Goal: Task Accomplishment & Management: Manage account settings

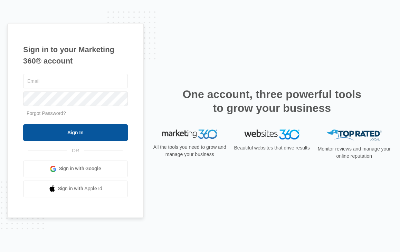
type input "[PERSON_NAME][EMAIL_ADDRESS][DOMAIN_NAME]"
click at [84, 130] on input "Sign In" at bounding box center [75, 132] width 105 height 17
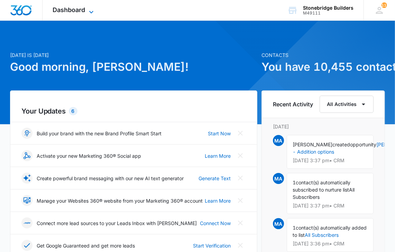
click at [95, 9] on icon at bounding box center [91, 12] width 8 height 8
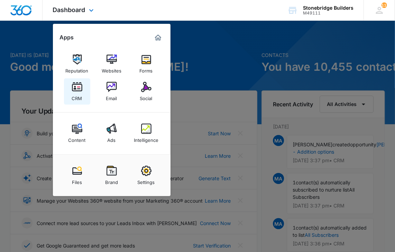
click at [78, 99] on div "CRM" at bounding box center [77, 96] width 10 height 9
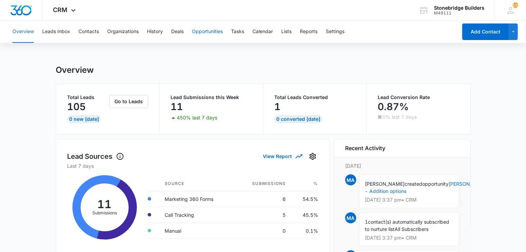
click at [204, 32] on button "Opportunities" at bounding box center [207, 32] width 31 height 22
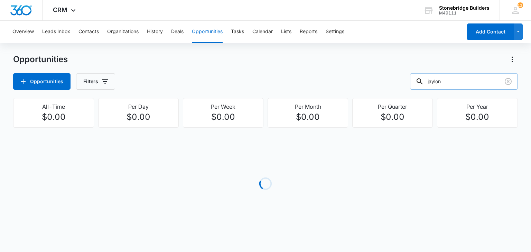
click at [400, 84] on input "jaylon" at bounding box center [464, 81] width 108 height 17
click at [400, 83] on input "jaylon" at bounding box center [464, 81] width 108 height 17
type input "1813"
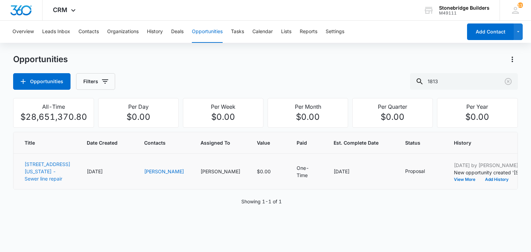
click at [34, 173] on link "[STREET_ADDRESS][US_STATE] - Sewer line repair" at bounding box center [48, 171] width 46 height 20
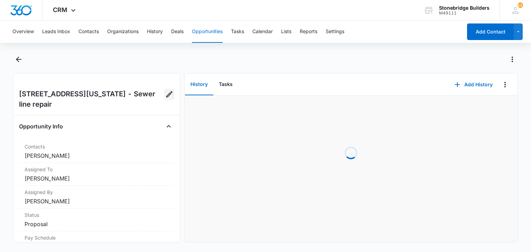
click at [166, 97] on icon "Edit Opportunity" at bounding box center [169, 94] width 6 height 6
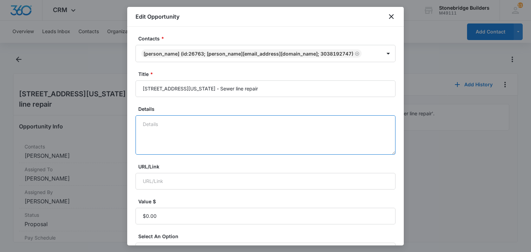
click at [178, 129] on textarea "Details" at bounding box center [266, 134] width 260 height 39
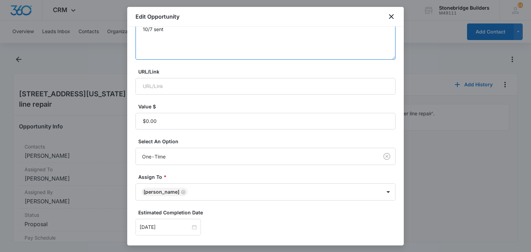
scroll to position [104, 0]
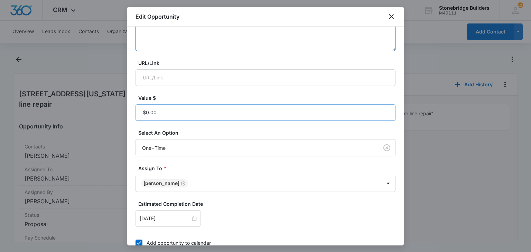
type textarea "10/7 sent"
click at [161, 114] on input "Value $" at bounding box center [266, 112] width 260 height 17
paste input "$6,992.48"
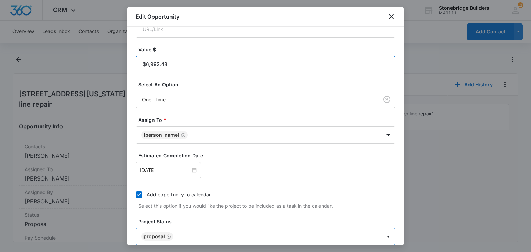
scroll to position [207, 0]
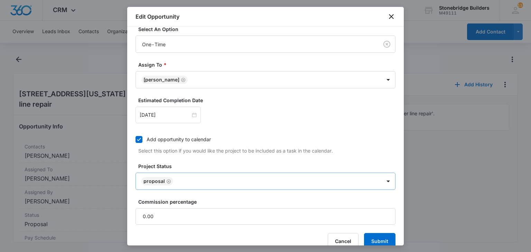
click at [168, 182] on icon "Remove Proposal" at bounding box center [168, 181] width 5 height 5
type input "$6,992.48"
click at [168, 182] on body "CRM Apps Reputation Websites Forms CRM Email Social Content Ads Intelligence Fi…" at bounding box center [265, 126] width 531 height 252
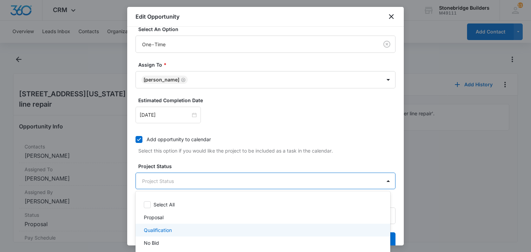
scroll to position [69, 0]
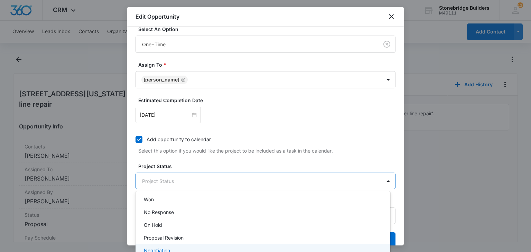
click at [171, 245] on div "Negotiation" at bounding box center [263, 250] width 255 height 13
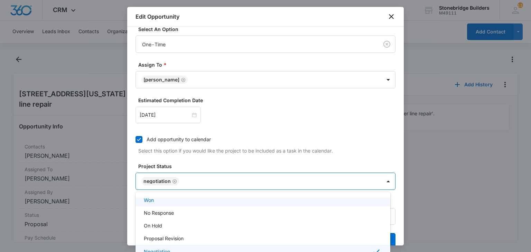
click at [195, 158] on div at bounding box center [265, 126] width 531 height 252
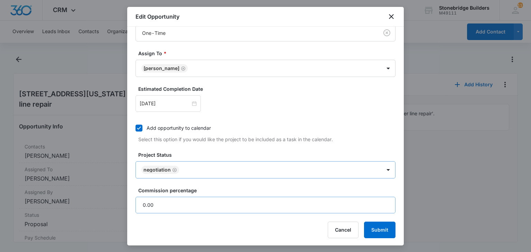
scroll to position [219, 0]
click at [368, 231] on button "Submit" at bounding box center [379, 230] width 31 height 17
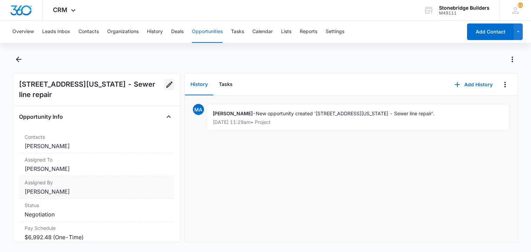
scroll to position [0, 0]
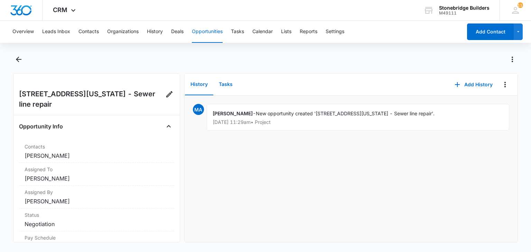
click at [227, 87] on button "Tasks" at bounding box center [225, 84] width 25 height 21
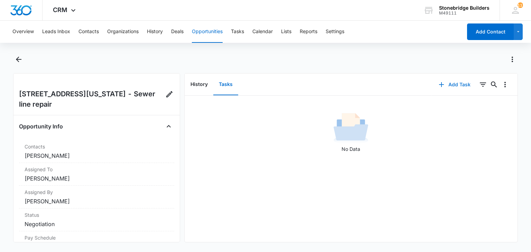
click at [400, 83] on button "Add Task" at bounding box center [455, 84] width 46 height 17
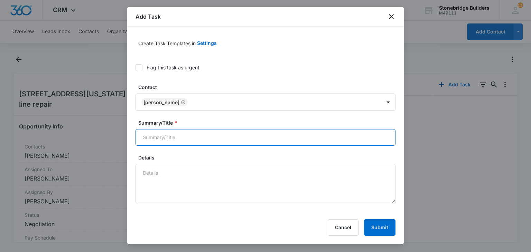
click at [168, 140] on input "Summary/Title *" at bounding box center [266, 137] width 260 height 17
type input "[PERSON_NAME] 1813 sewer check"
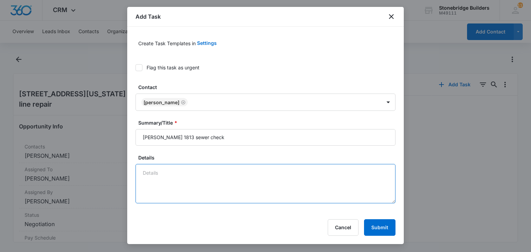
click at [191, 173] on textarea "Details" at bounding box center [266, 183] width 260 height 39
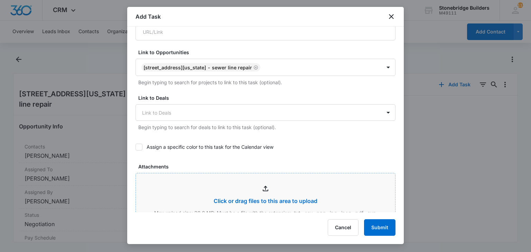
scroll to position [207, 0]
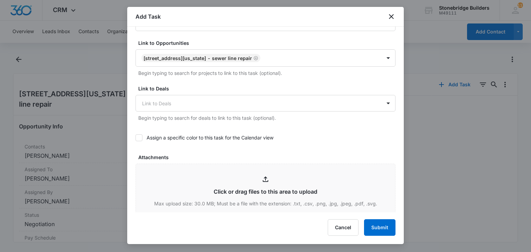
type textarea "10/7 sent"
click at [138, 137] on icon at bounding box center [139, 137] width 4 height 3
click at [136, 138] on input "Assign a specific color to this task for the Calendar view" at bounding box center [136, 138] width 0 height 0
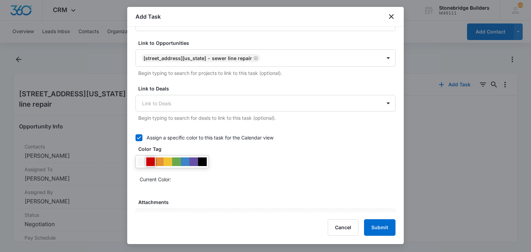
click at [151, 162] on div at bounding box center [150, 162] width 9 height 9
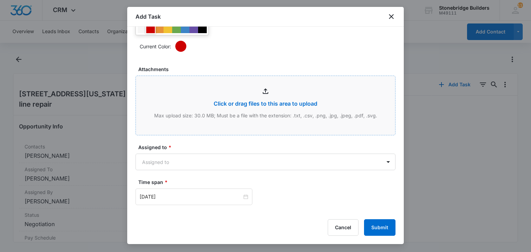
scroll to position [346, 0]
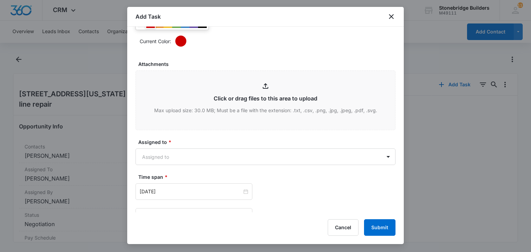
click at [183, 165] on form "Create Task Templates in Settings Flag this task as urgent Contact [PERSON_NAME…" at bounding box center [266, 13] width 260 height 649
click at [183, 158] on body "CRM Apps Reputation Websites Forms CRM Email Social Content Ads Intelligence Fi…" at bounding box center [265, 126] width 531 height 252
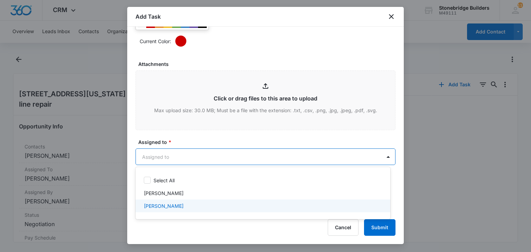
click at [182, 203] on div "[PERSON_NAME]" at bounding box center [262, 206] width 237 height 7
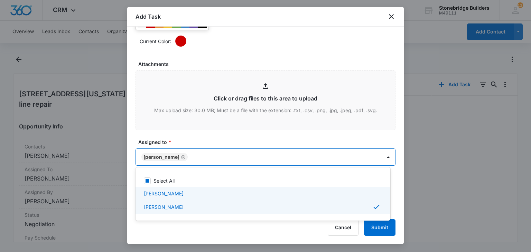
click at [222, 140] on div at bounding box center [265, 126] width 531 height 252
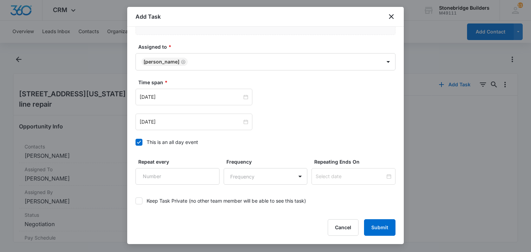
scroll to position [449, 0]
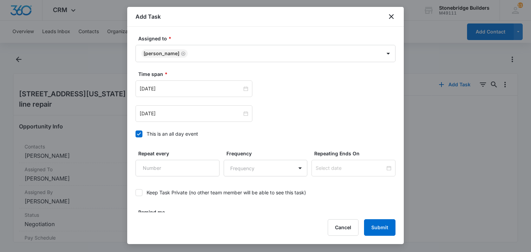
click at [142, 131] on label "This is an all day event" at bounding box center [266, 133] width 260 height 7
click at [136, 134] on input "This is an all day event" at bounding box center [136, 134] width 0 height 0
type input "[DATE]"
type input "12:00 am"
type input "[DATE]"
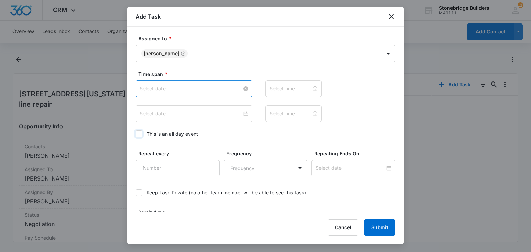
type input "12:00 am"
click at [152, 88] on input "[DATE]" at bounding box center [191, 89] width 102 height 8
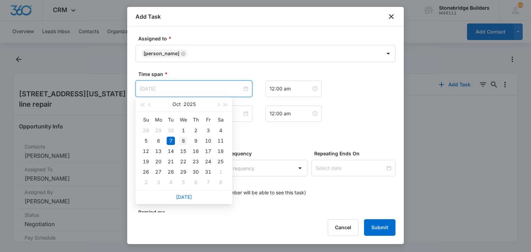
type input "[DATE]"
click at [183, 143] on div "8" at bounding box center [183, 141] width 8 height 8
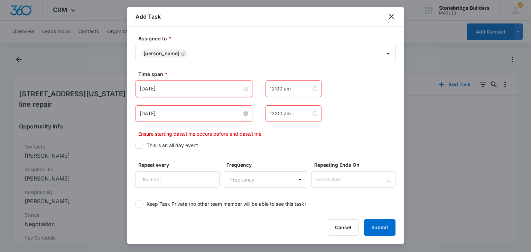
click at [155, 114] on input "[DATE]" at bounding box center [191, 114] width 102 height 8
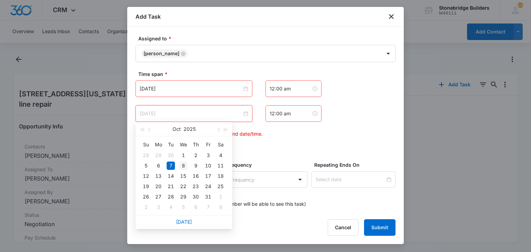
type input "[DATE]"
click at [184, 164] on div "8" at bounding box center [183, 166] width 8 height 8
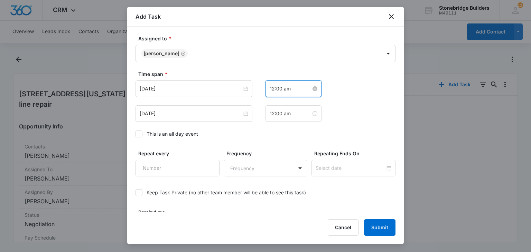
click at [271, 87] on input "12:00 am" at bounding box center [290, 89] width 41 height 8
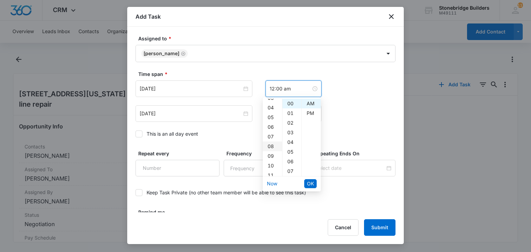
click at [269, 144] on div "08" at bounding box center [272, 147] width 19 height 10
type input "8:00 am"
click at [317, 183] on ul "Now OK" at bounding box center [292, 184] width 58 height 15
click at [313, 183] on span "OK" at bounding box center [310, 184] width 7 height 8
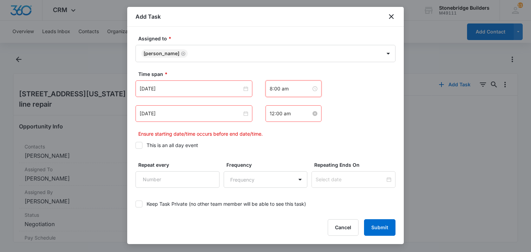
click at [271, 111] on input "12:00 am" at bounding box center [290, 114] width 41 height 8
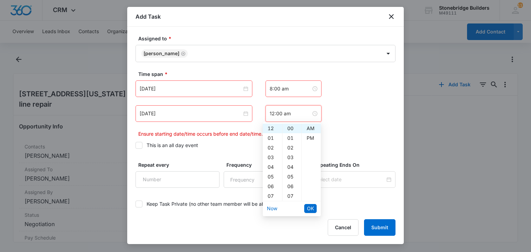
scroll to position [69, 0]
click at [268, 139] on div "08" at bounding box center [272, 137] width 19 height 10
click at [288, 195] on div "07" at bounding box center [291, 197] width 19 height 10
type input "8:07 am"
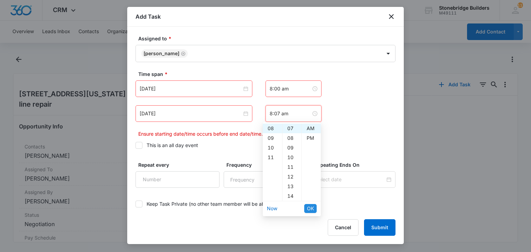
scroll to position [68, 0]
click at [308, 207] on span "OK" at bounding box center [310, 209] width 7 height 8
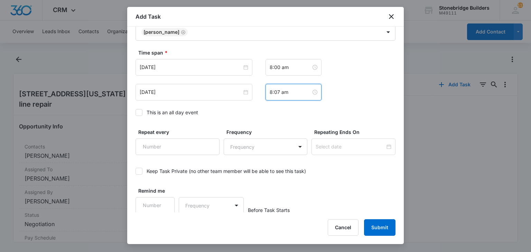
scroll to position [472, 0]
click at [144, 203] on input "Remind me" at bounding box center [155, 205] width 39 height 17
type input "15"
click at [188, 203] on body "CRM Apps Reputation Websites Forms CRM Email Social Content Ads Intelligence Fi…" at bounding box center [265, 126] width 531 height 252
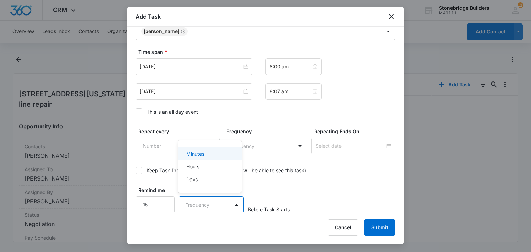
click at [201, 156] on p "Minutes" at bounding box center [195, 153] width 18 height 7
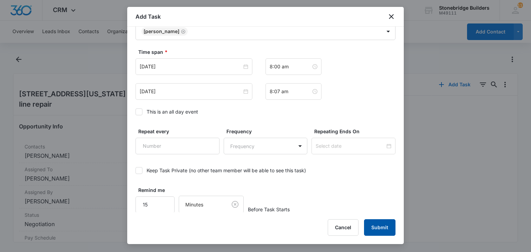
click at [380, 226] on button "Submit" at bounding box center [379, 228] width 31 height 17
